Goal: Download file/media

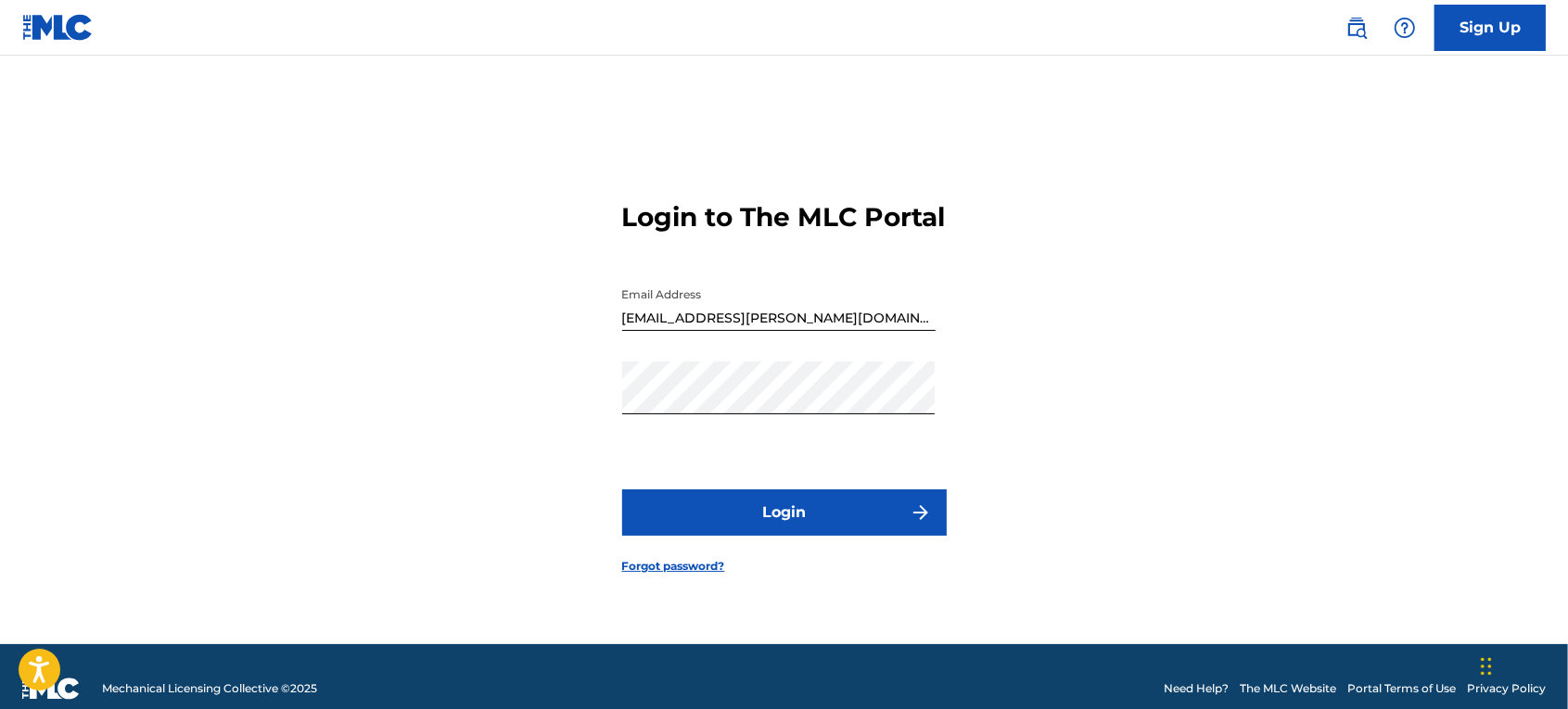
click at [817, 525] on button "Login" at bounding box center [784, 513] width 324 height 46
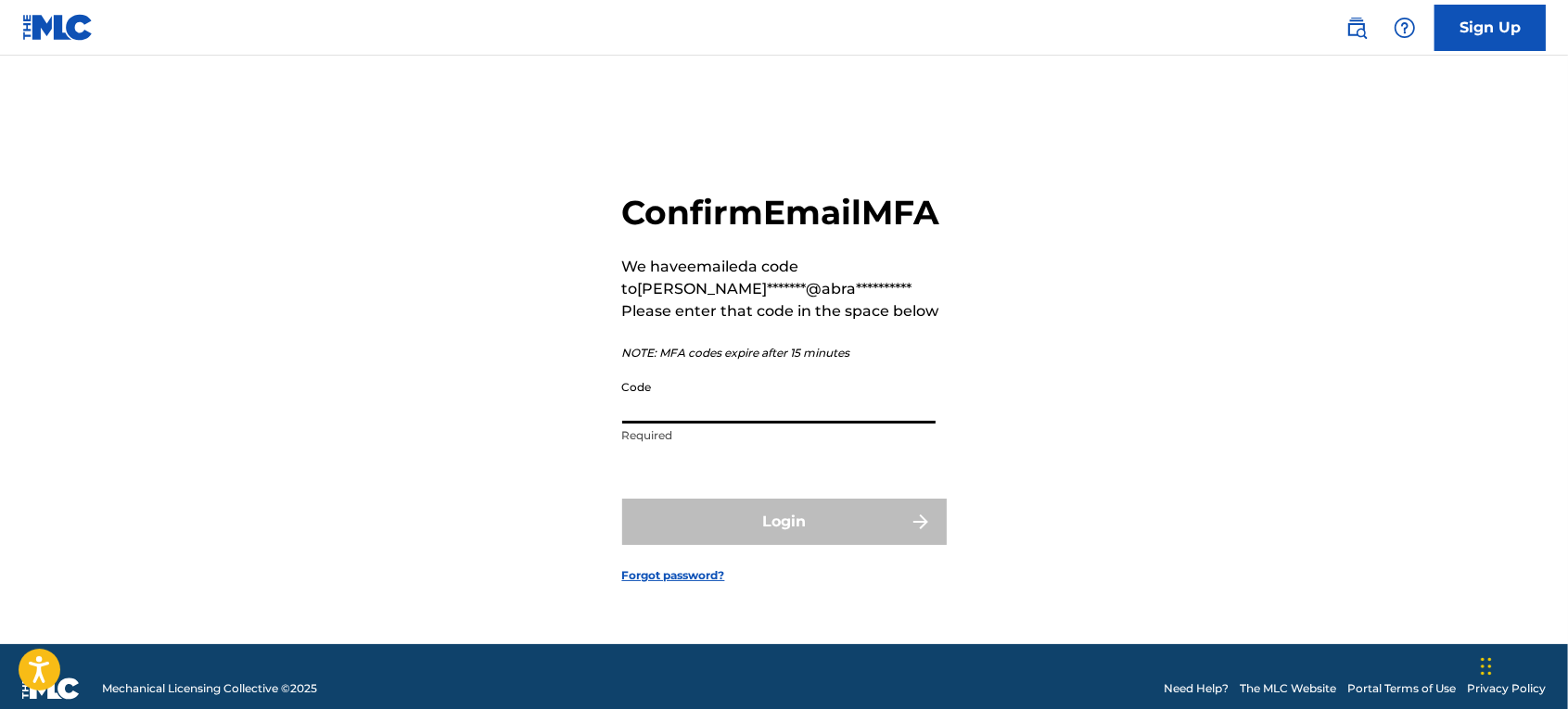
click at [721, 422] on input "Code" at bounding box center [778, 397] width 314 height 53
paste input "864576"
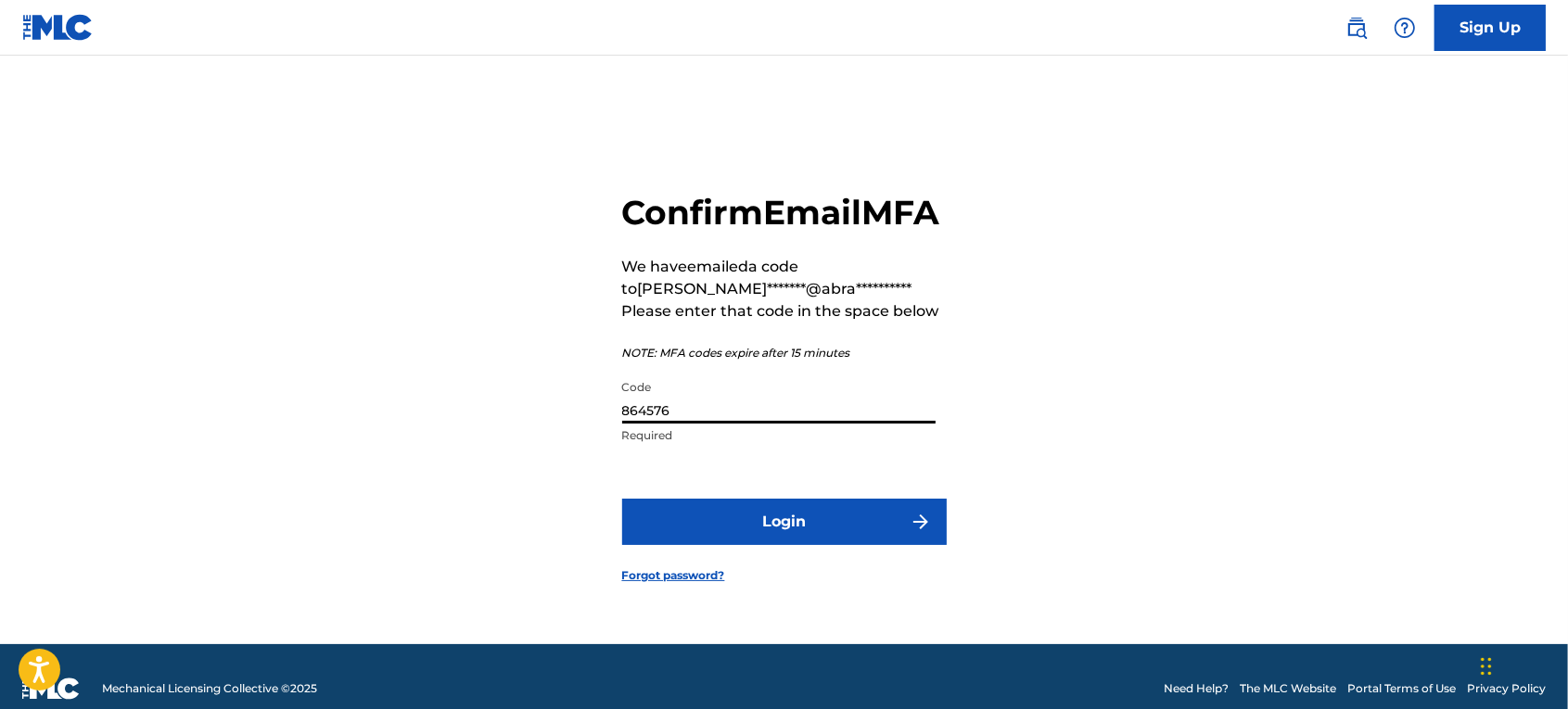
type input "864576"
click at [747, 545] on button "Login" at bounding box center [784, 521] width 324 height 46
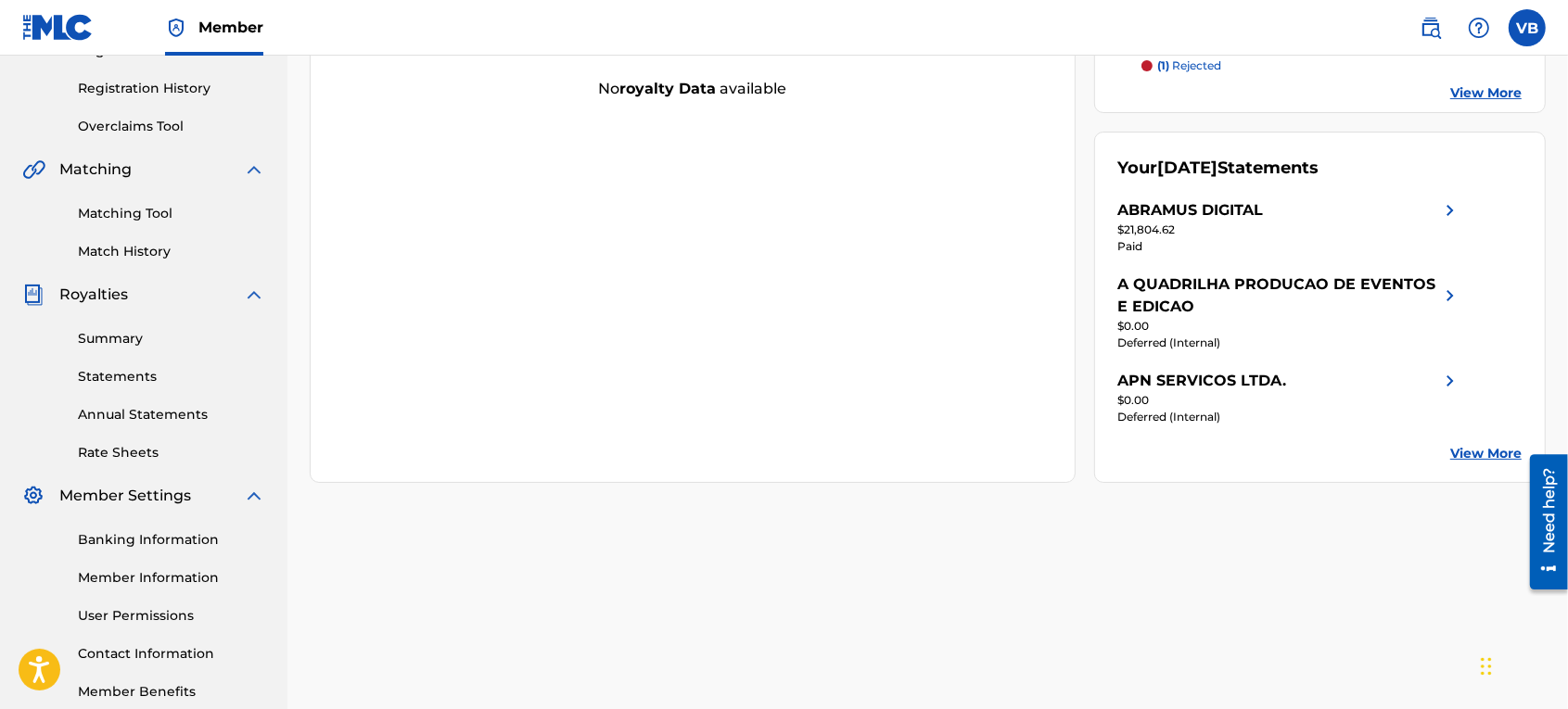
scroll to position [348, 0]
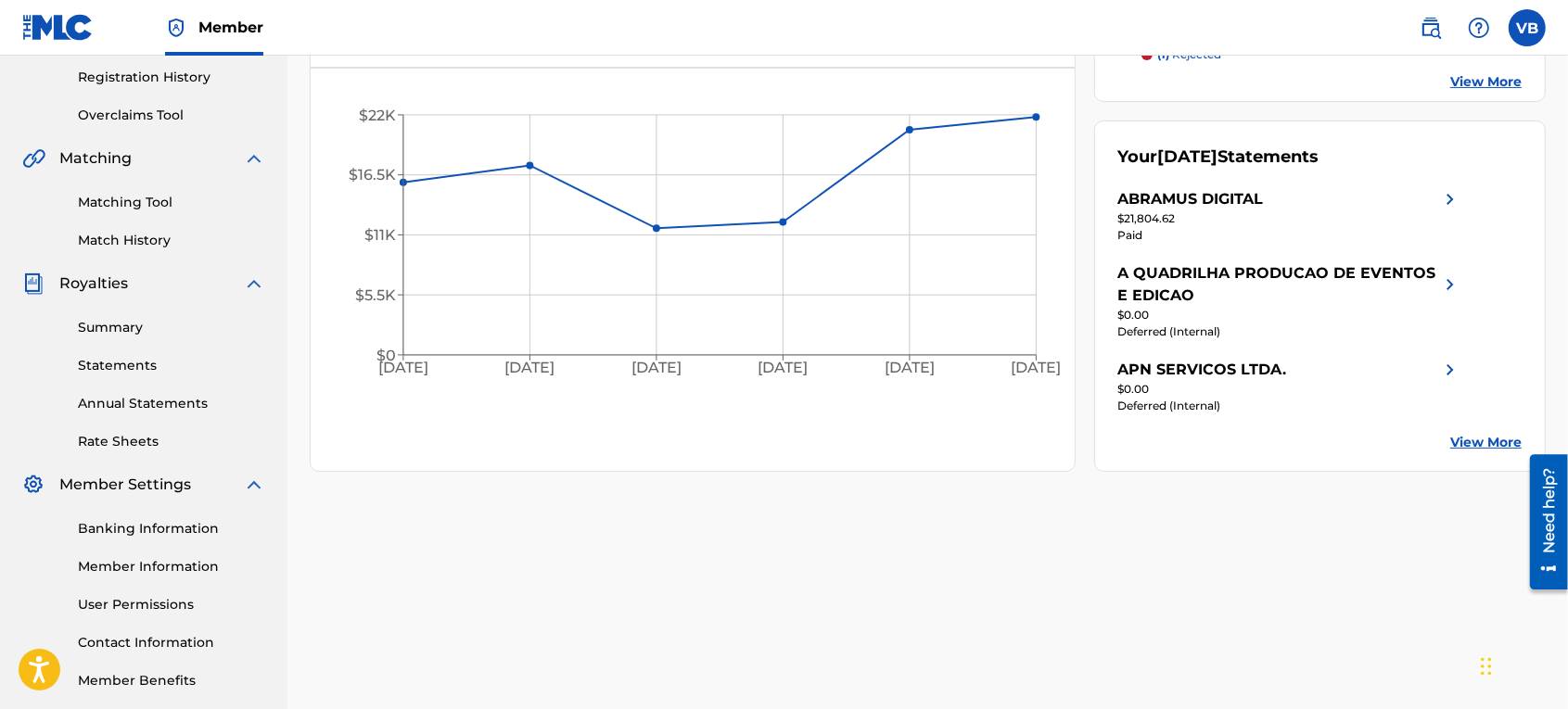
click at [125, 368] on link "Statements" at bounding box center [172, 366] width 188 height 20
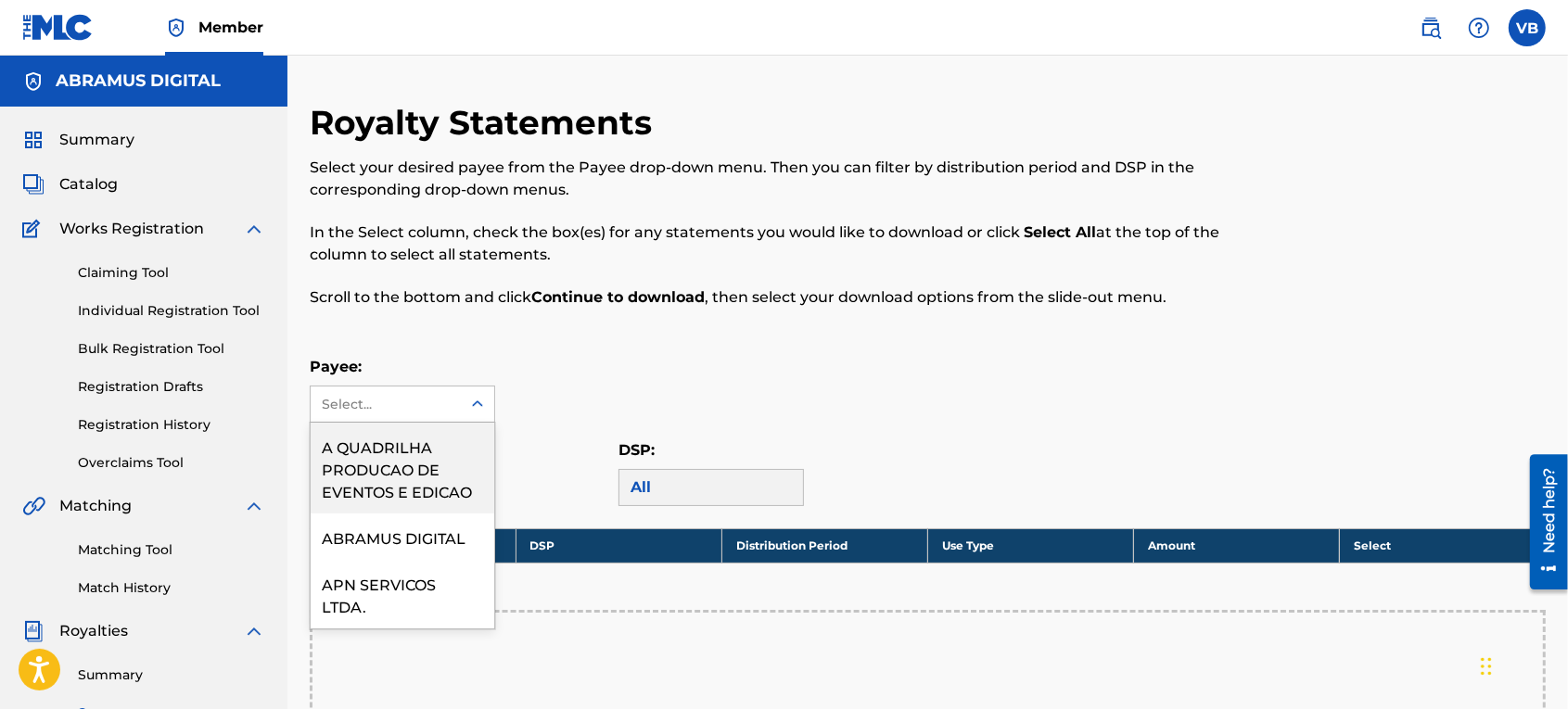
click at [387, 402] on div "Select..." at bounding box center [384, 405] width 126 height 20
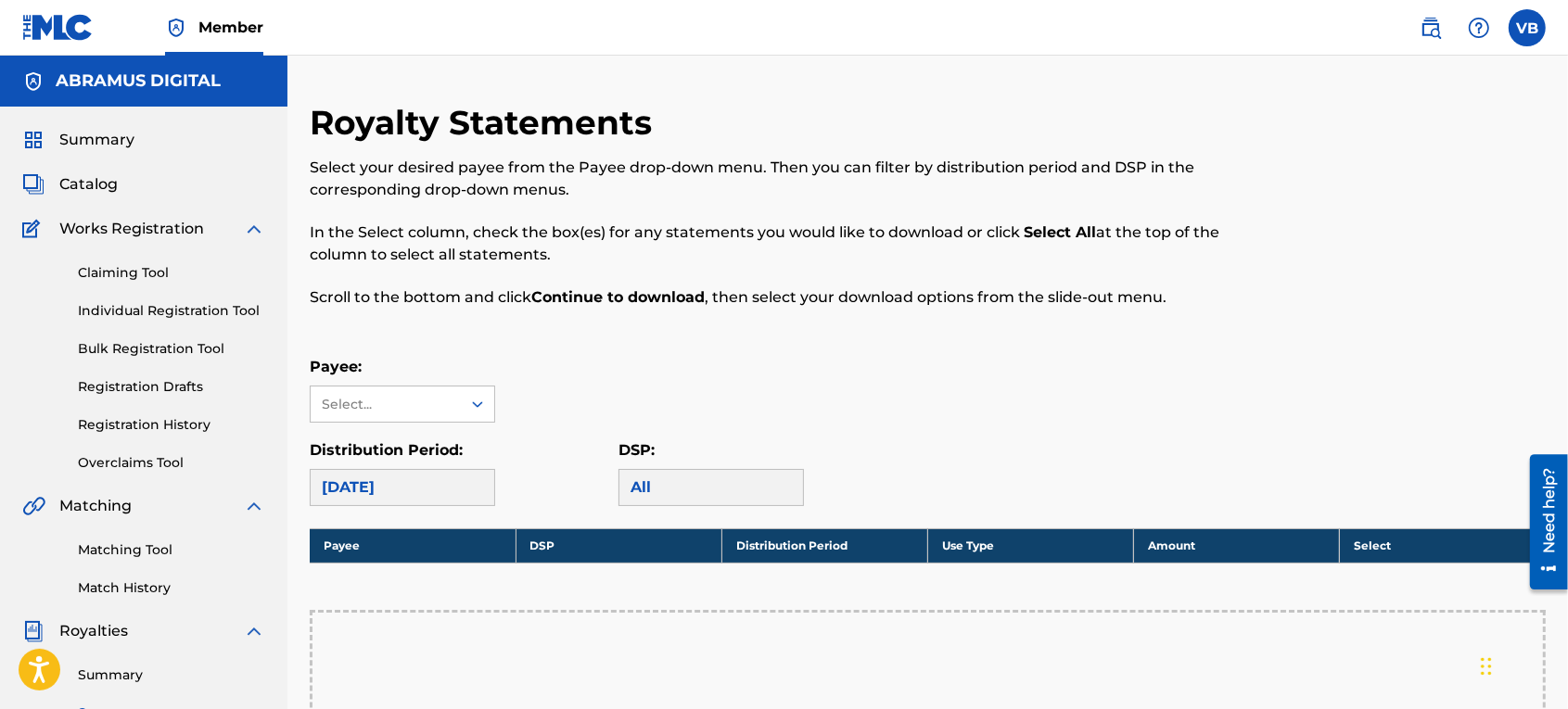
drag, startPoint x: 665, startPoint y: 353, endPoint x: 506, endPoint y: 424, distance: 174.1
click at [665, 351] on div "Royalty Statements Select your desired payee from the Payee drop-down menu. The…" at bounding box center [928, 654] width 1236 height 1103
click at [392, 484] on div "[DATE]" at bounding box center [403, 487] width 186 height 37
click at [468, 408] on icon at bounding box center [478, 405] width 19 height 19
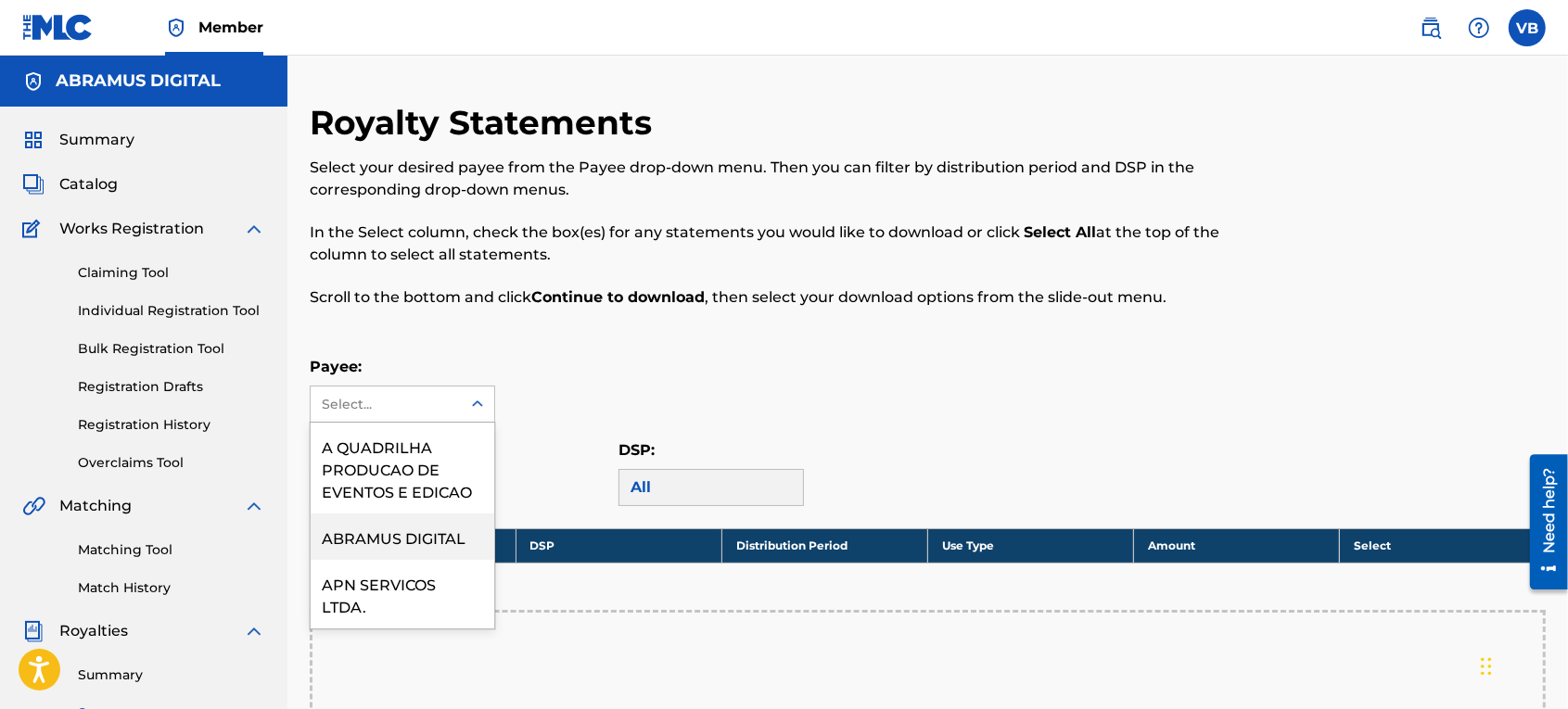
click at [429, 548] on div "ABRAMUS DIGITAL" at bounding box center [403, 536] width 184 height 46
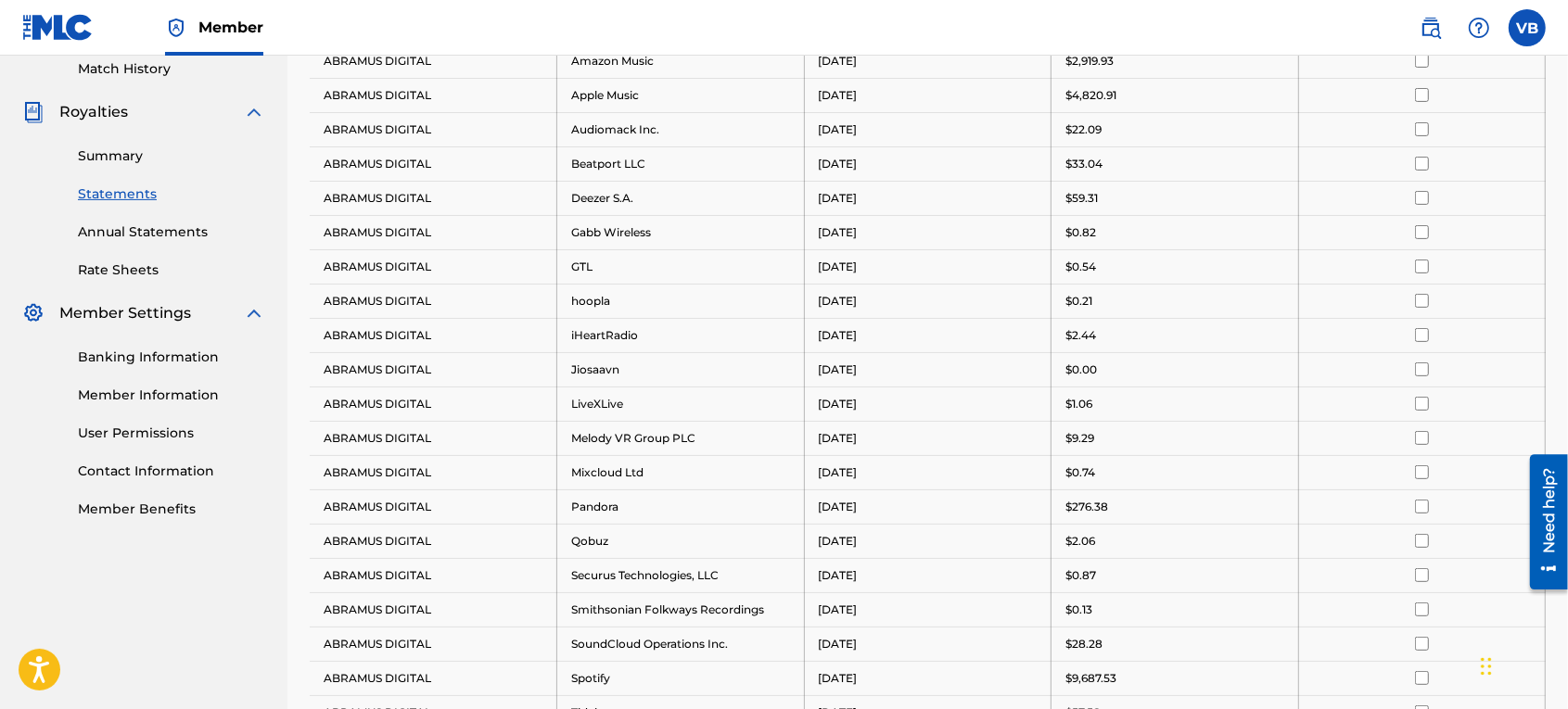
scroll to position [348, 0]
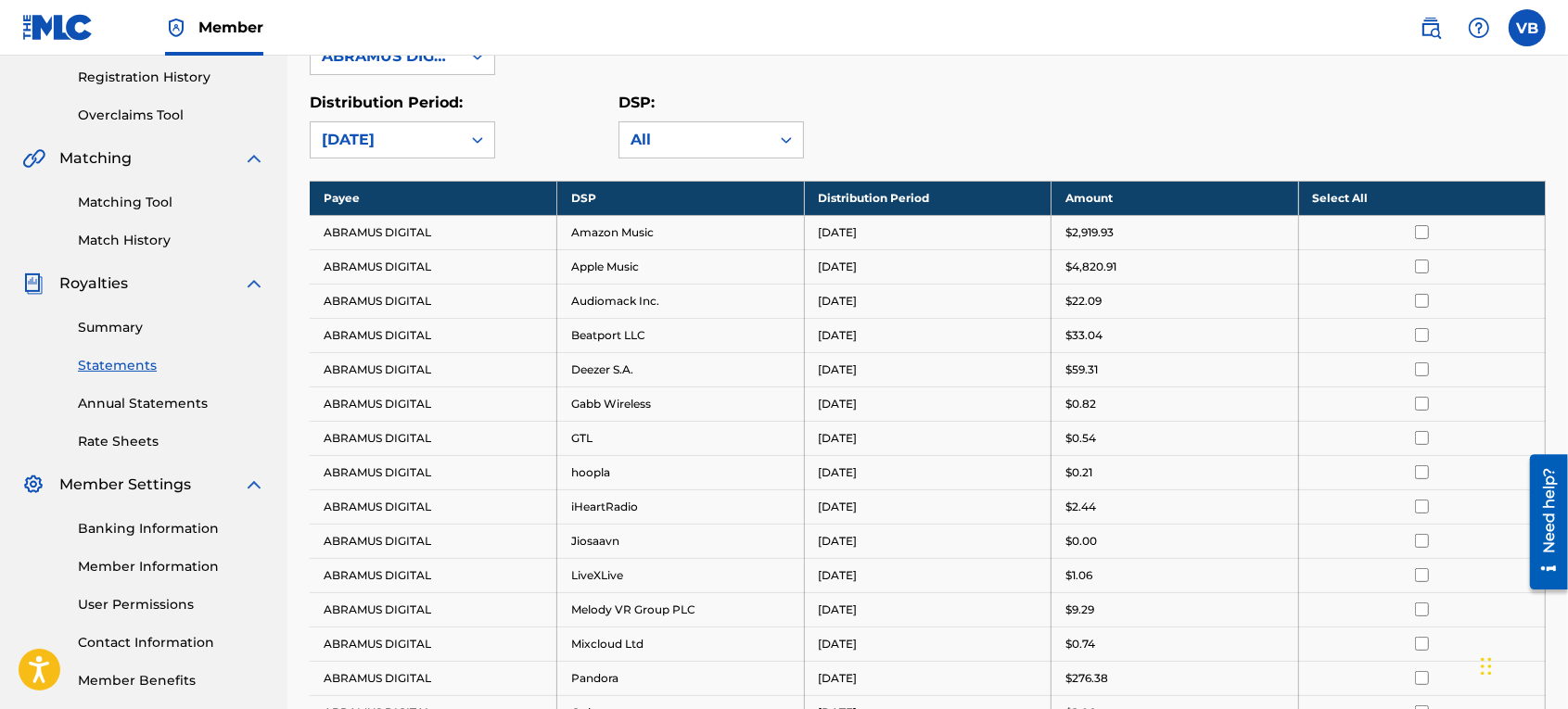
click at [1333, 189] on th "Select All" at bounding box center [1422, 198] width 247 height 34
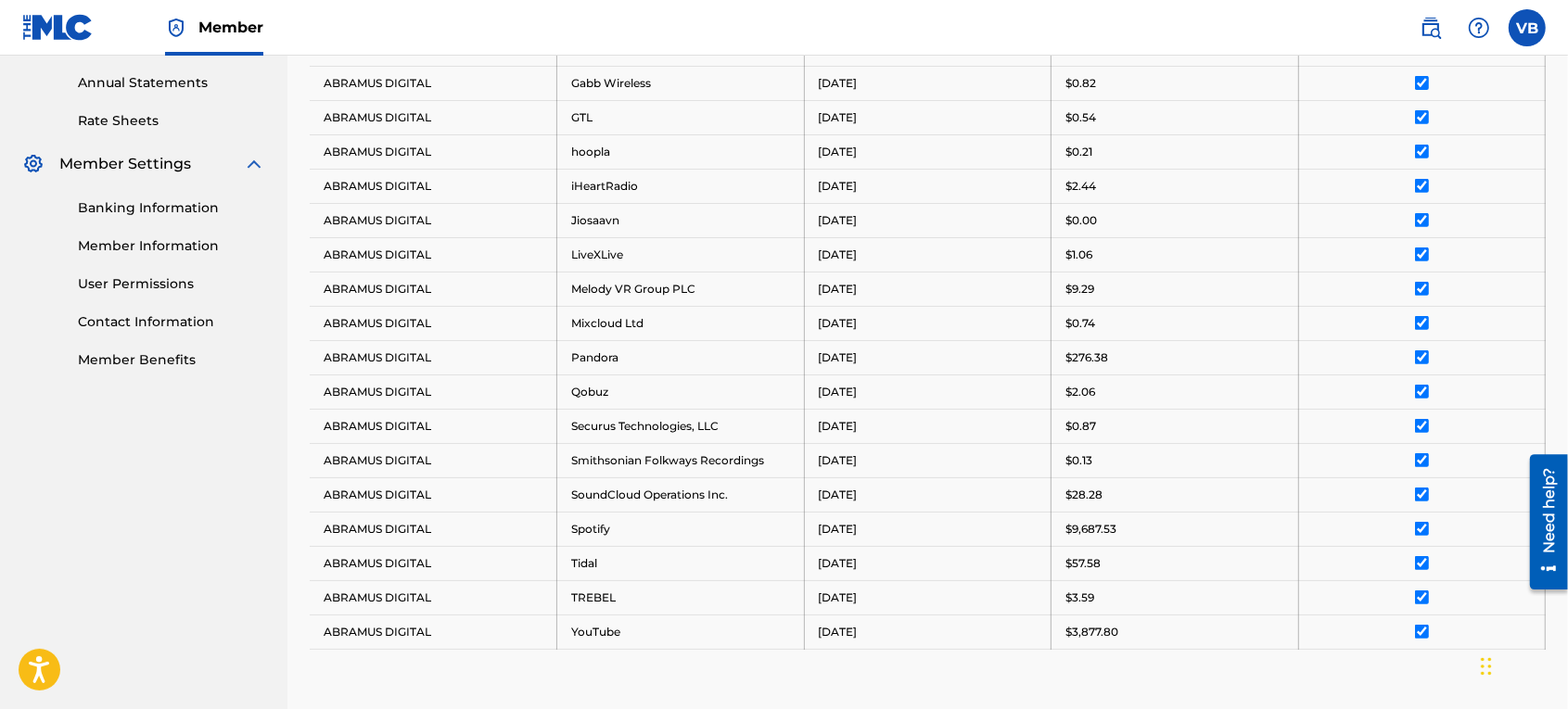
scroll to position [944, 0]
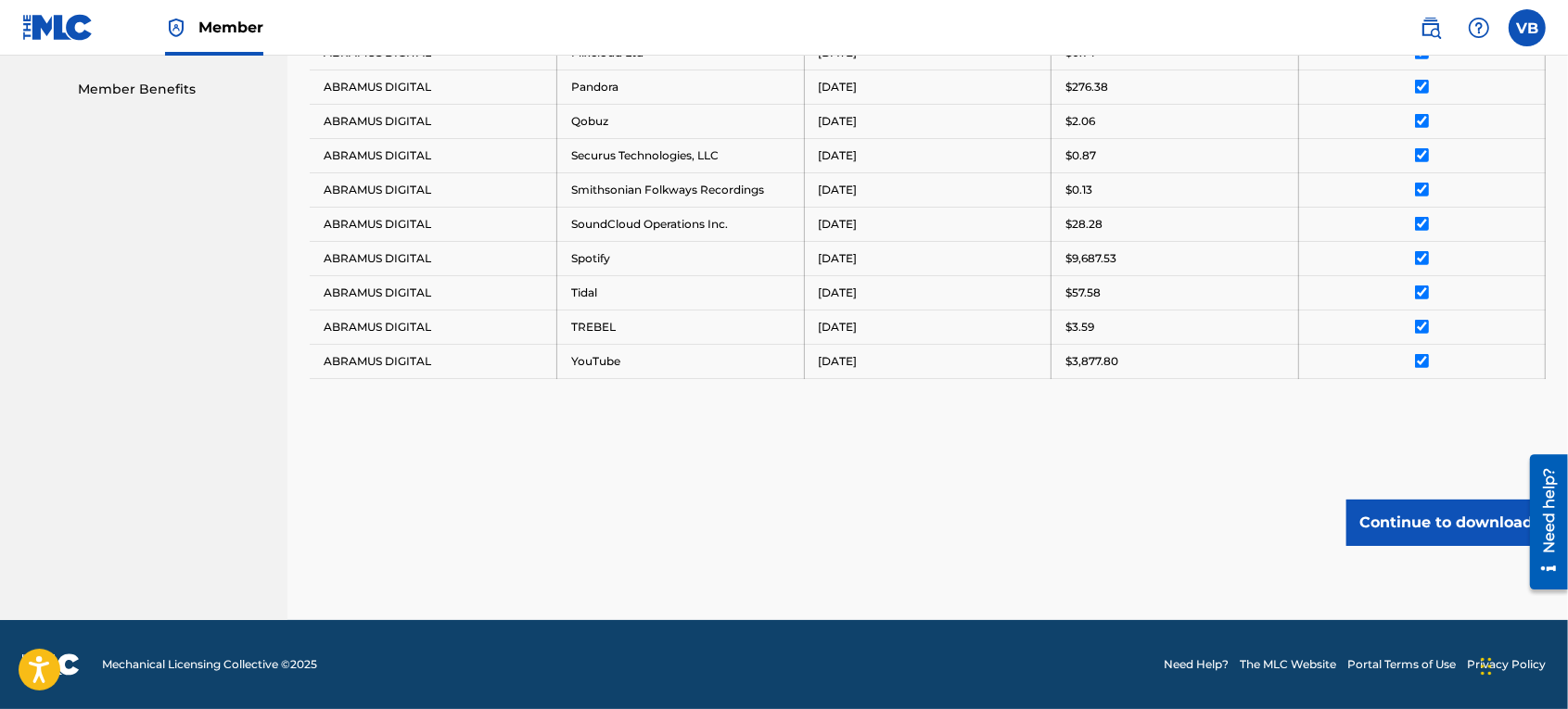
click at [1435, 524] on button "Continue to download" at bounding box center [1447, 522] width 199 height 46
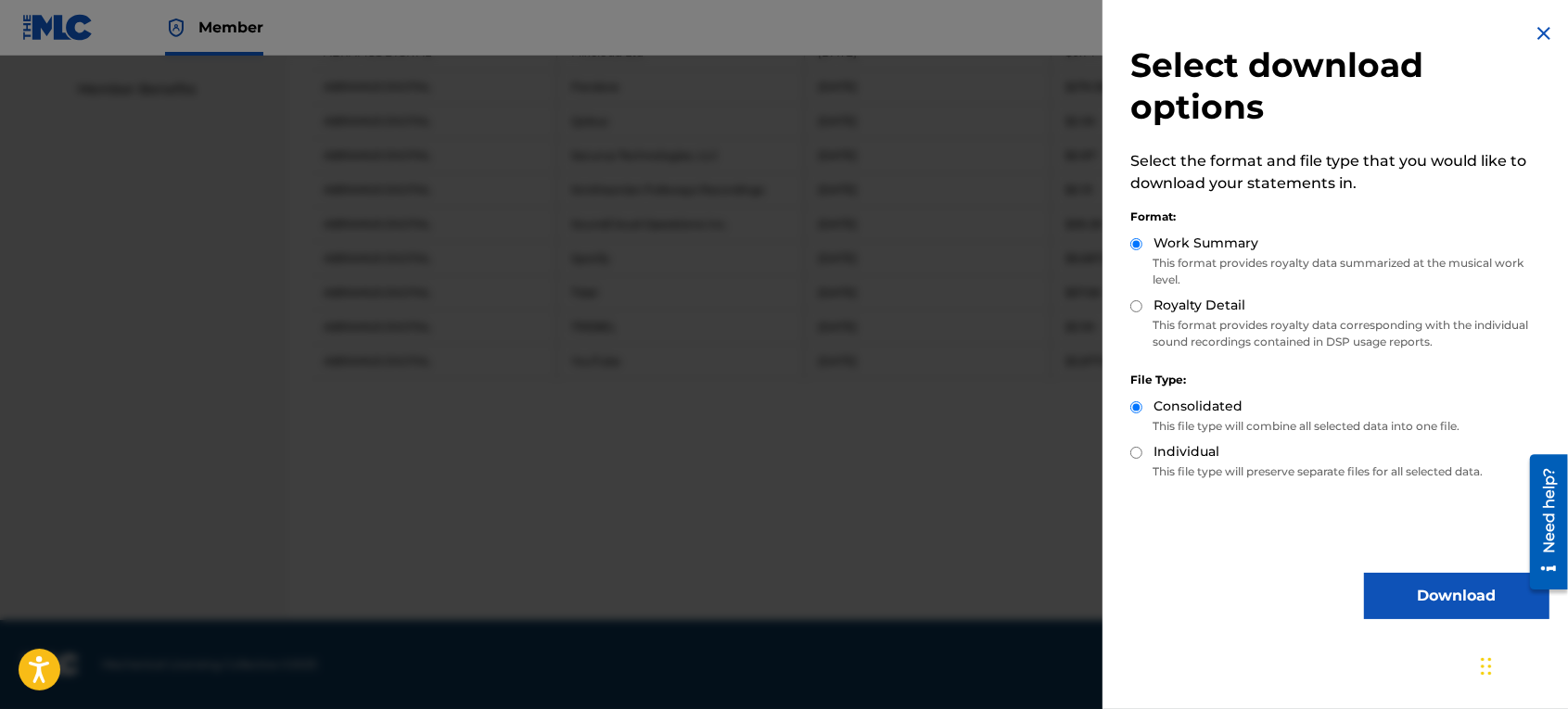
click at [1183, 308] on label "Royalty Detail" at bounding box center [1199, 305] width 92 height 20
click at [1142, 308] on input "Royalty Detail" at bounding box center [1137, 306] width 12 height 12
radio input "true"
click at [1421, 612] on button "Download" at bounding box center [1457, 596] width 186 height 46
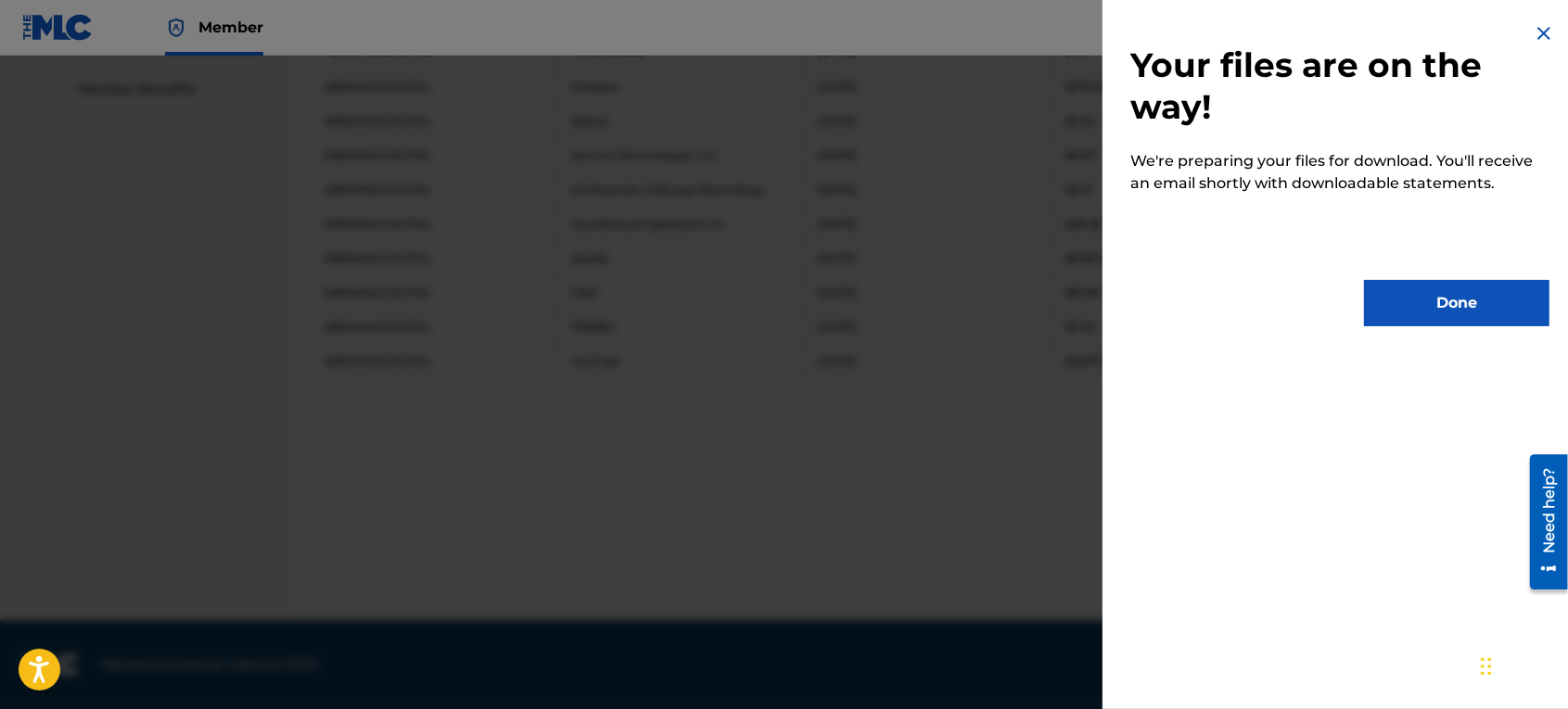
click at [1471, 308] on button "Done" at bounding box center [1457, 302] width 186 height 46
